Goal: Check status: Check status

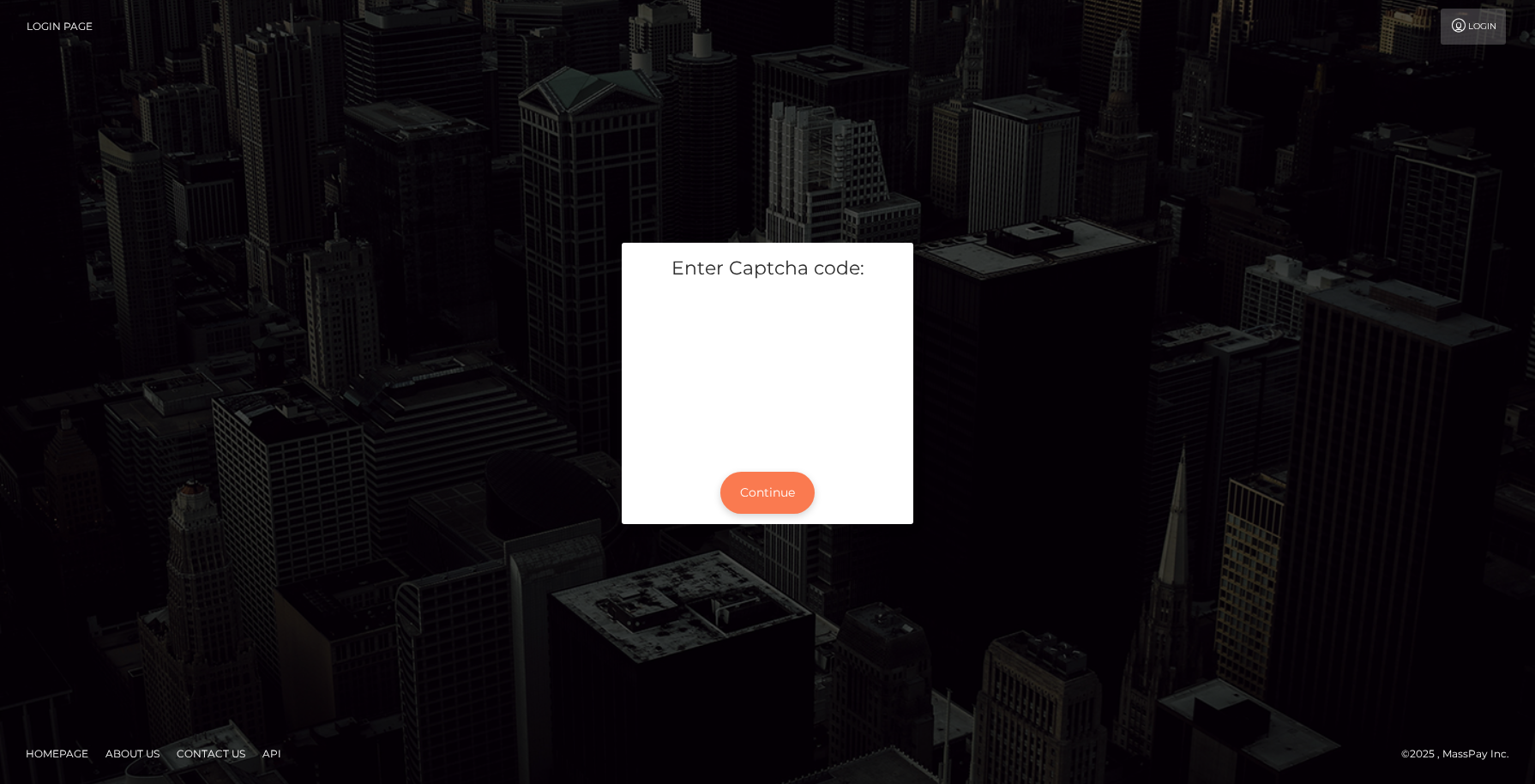
click at [774, 494] on button "Continue" at bounding box center [768, 493] width 95 height 42
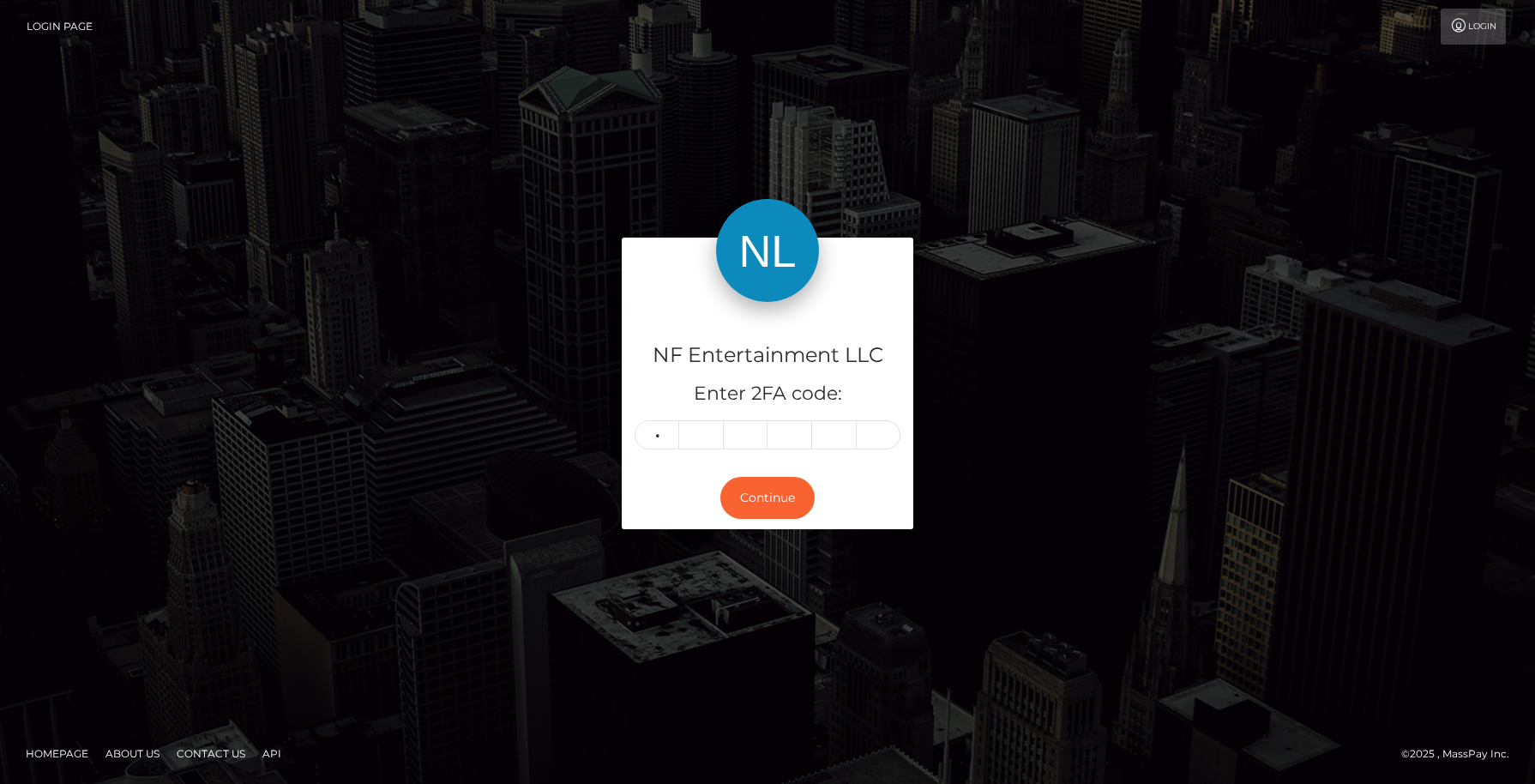
type input "1"
type input "3"
type input "0"
type input "2"
type input "9"
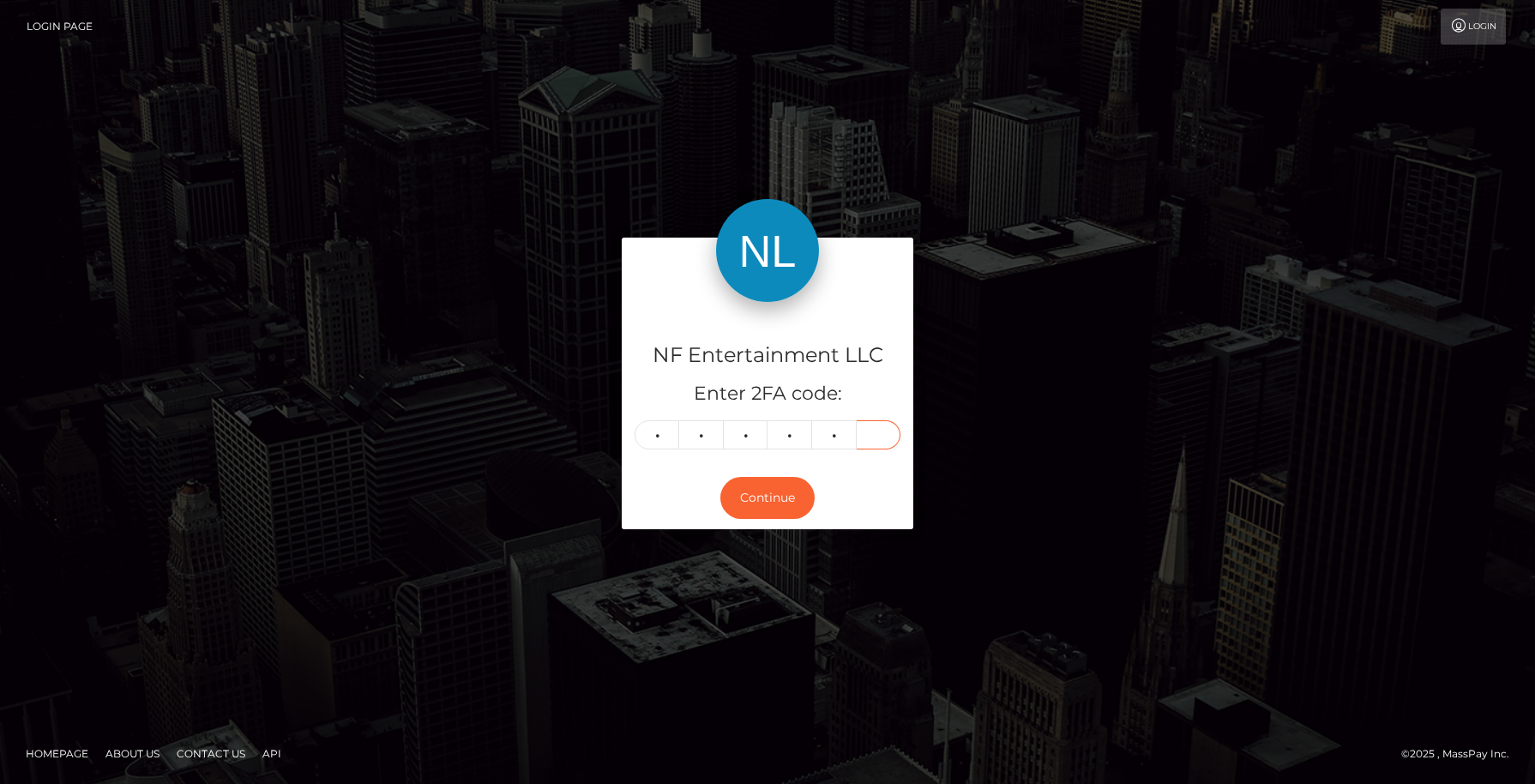
type input "4"
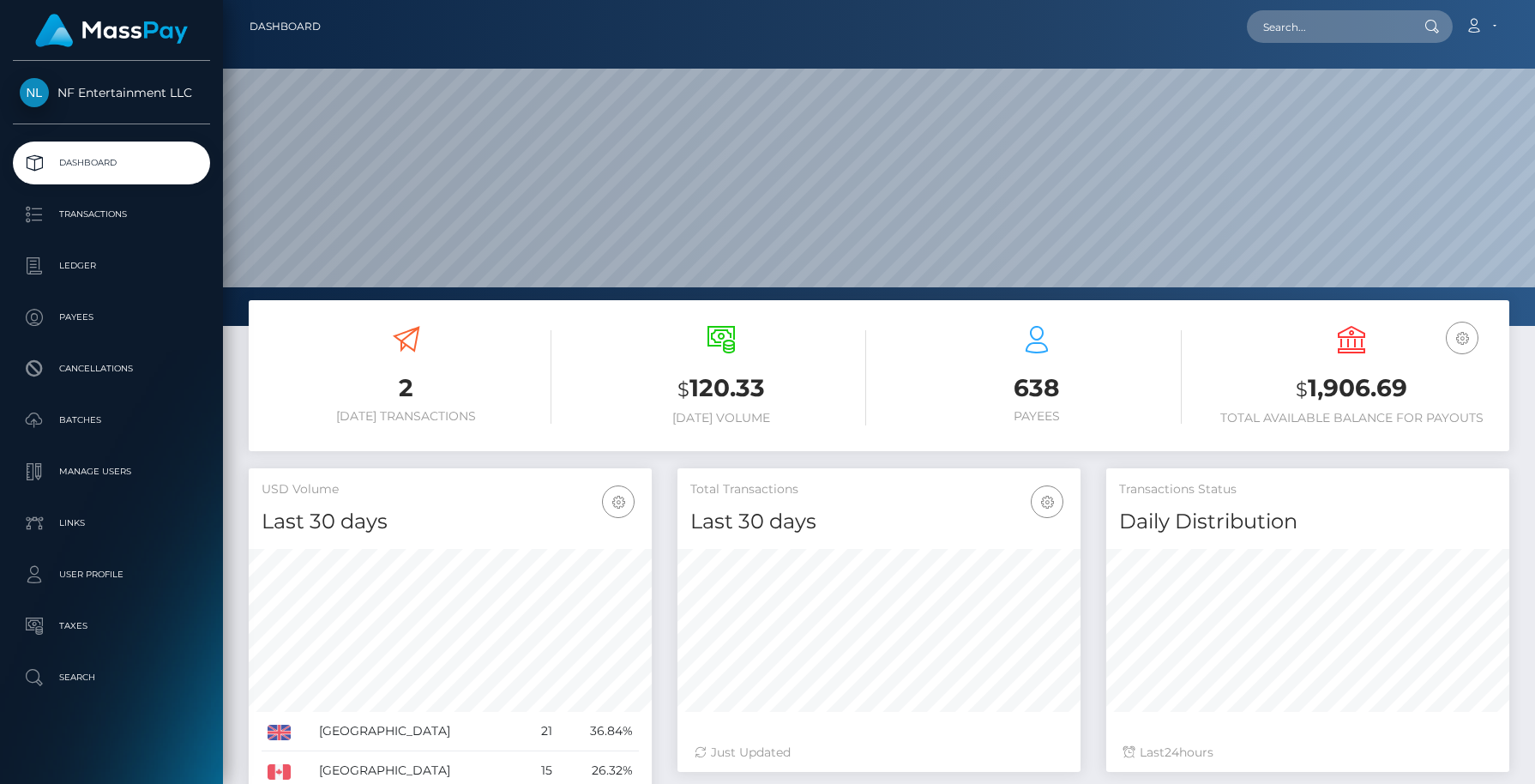
scroll to position [304, 403]
click at [115, 215] on p "Transactions" at bounding box center [111, 214] width 183 height 26
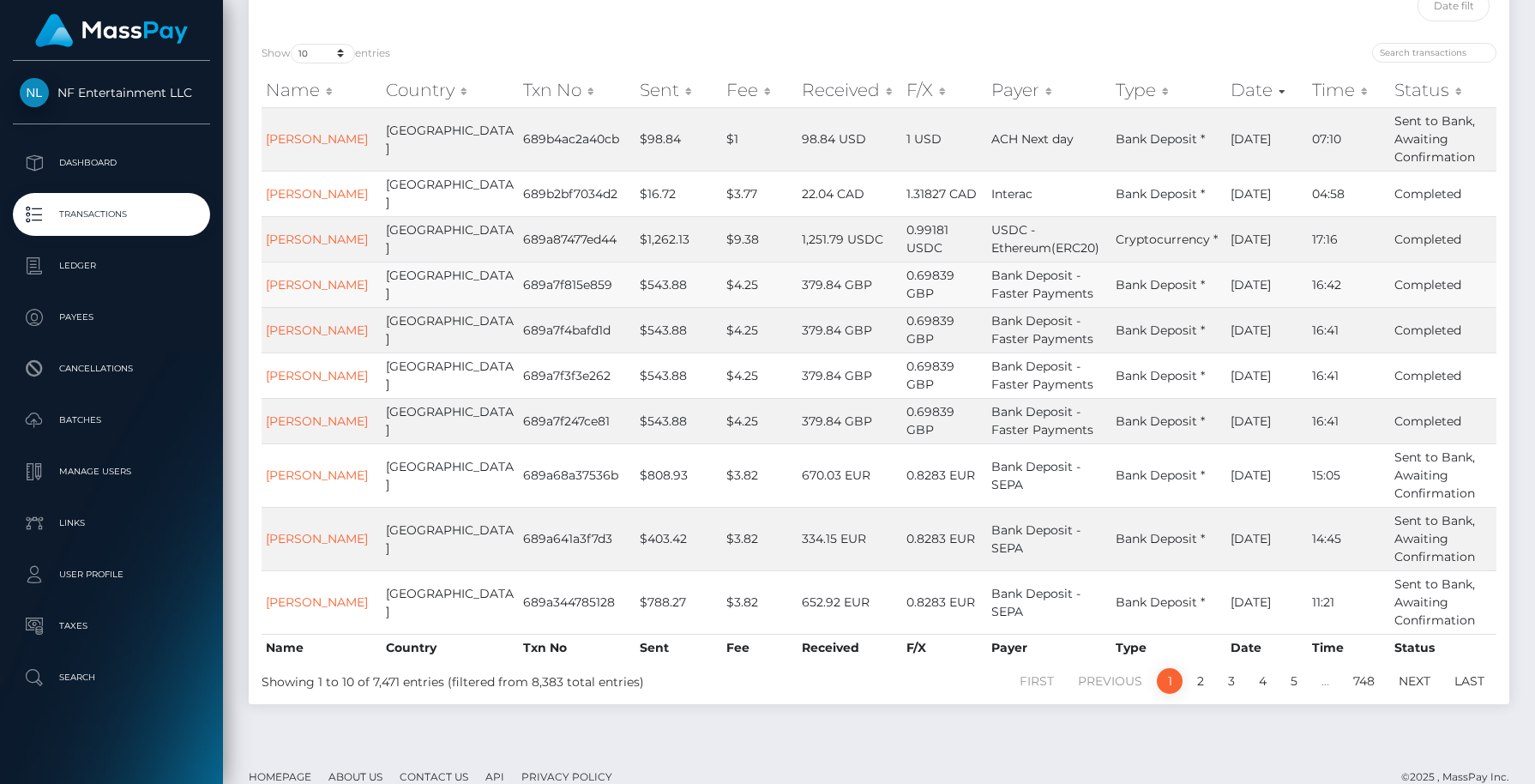
scroll to position [202, 0]
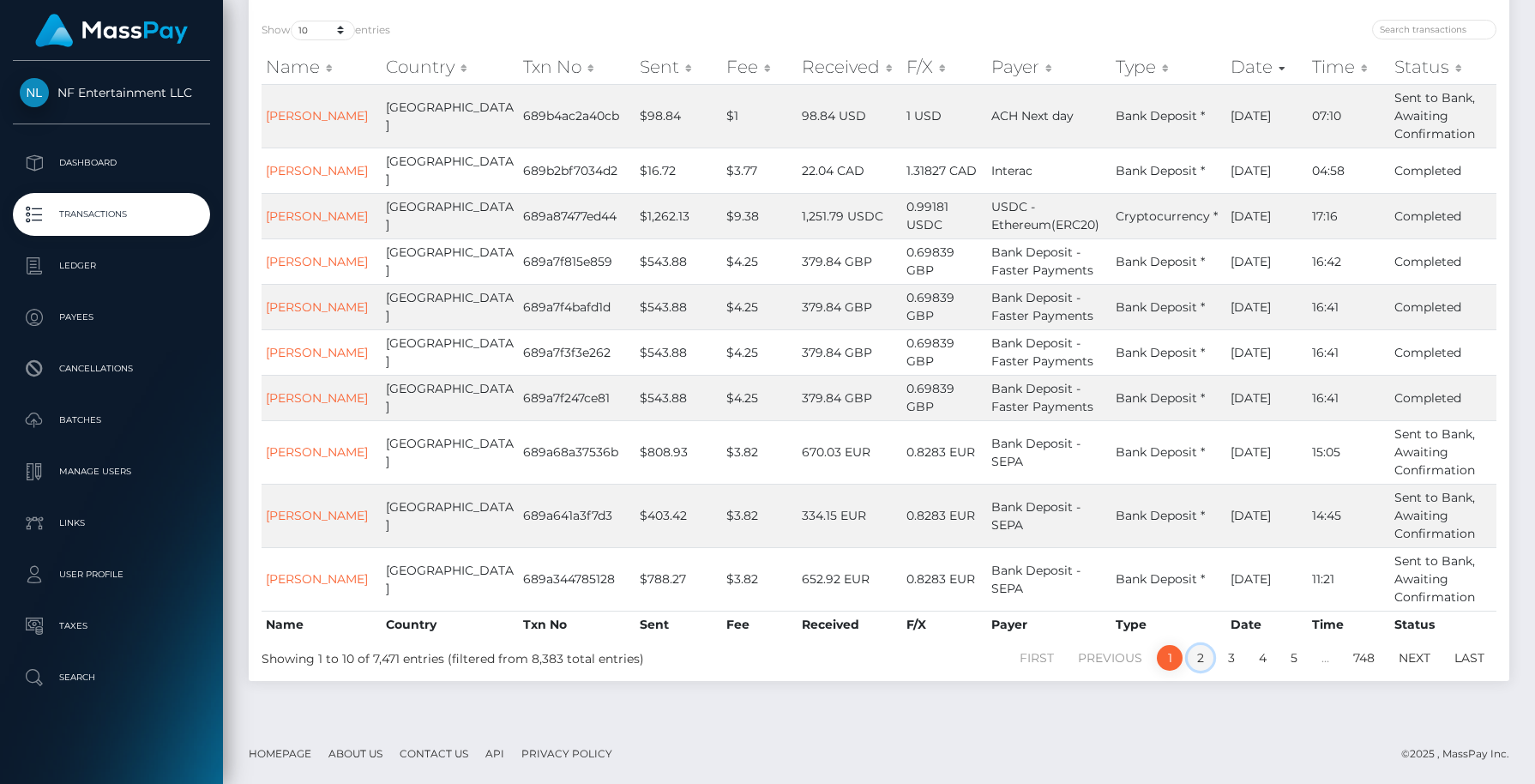
click at [1198, 662] on link "2" at bounding box center [1200, 657] width 26 height 26
click at [70, 266] on p "Ledger" at bounding box center [111, 266] width 183 height 26
